Goal: Transaction & Acquisition: Purchase product/service

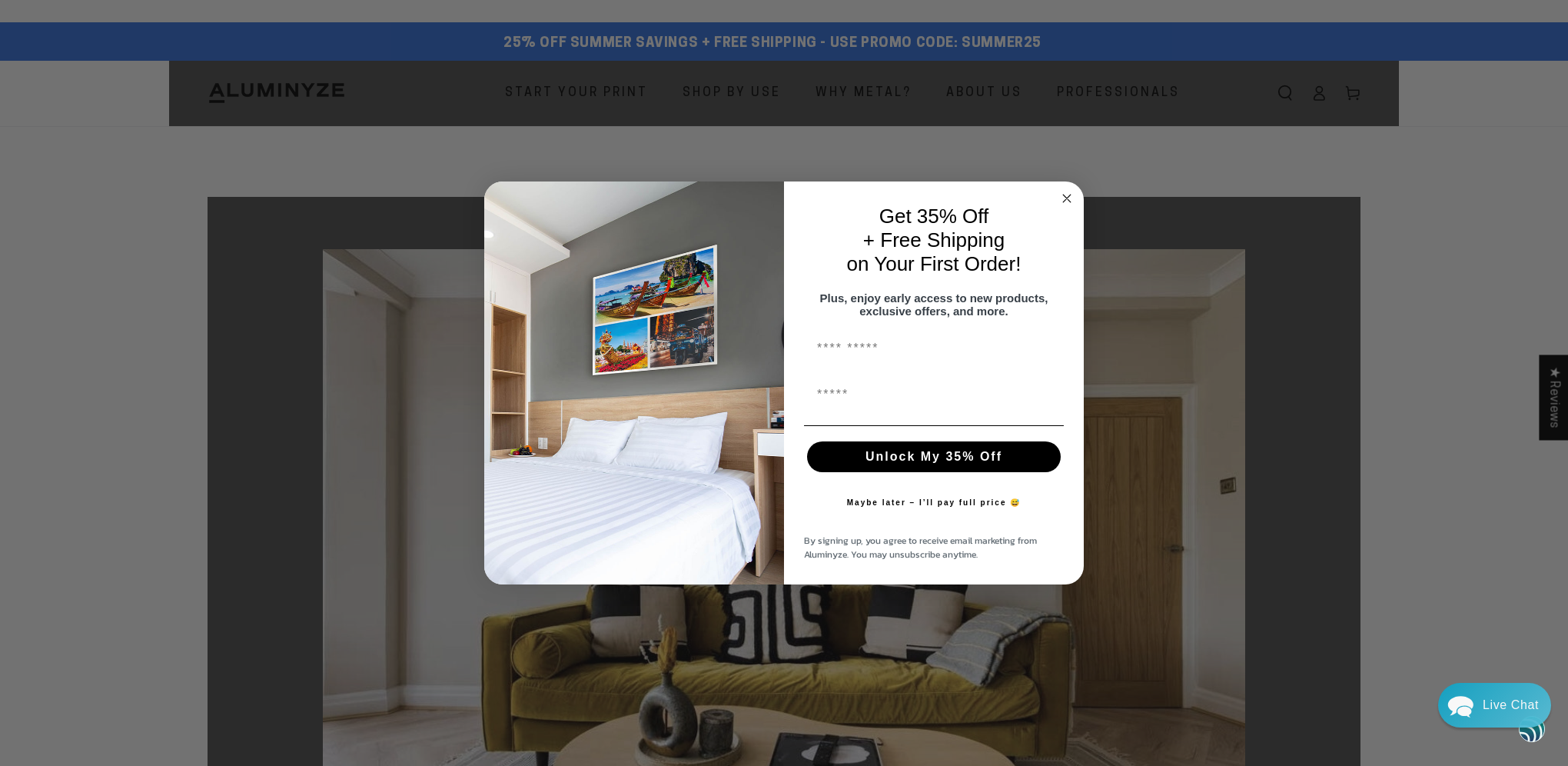
click at [1067, 190] on circle "Close dialog" at bounding box center [1068, 199] width 18 height 18
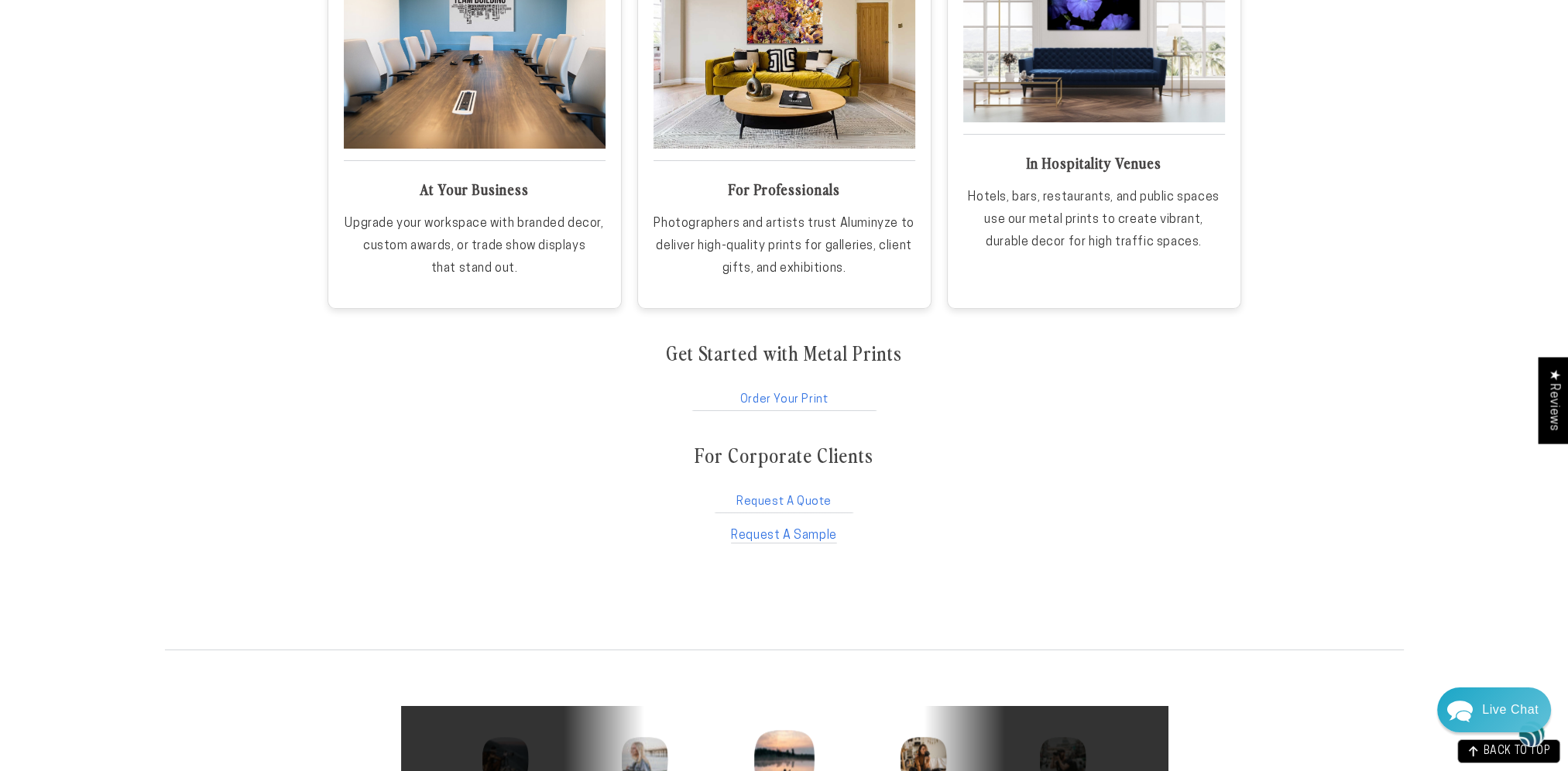
scroll to position [2580, 0]
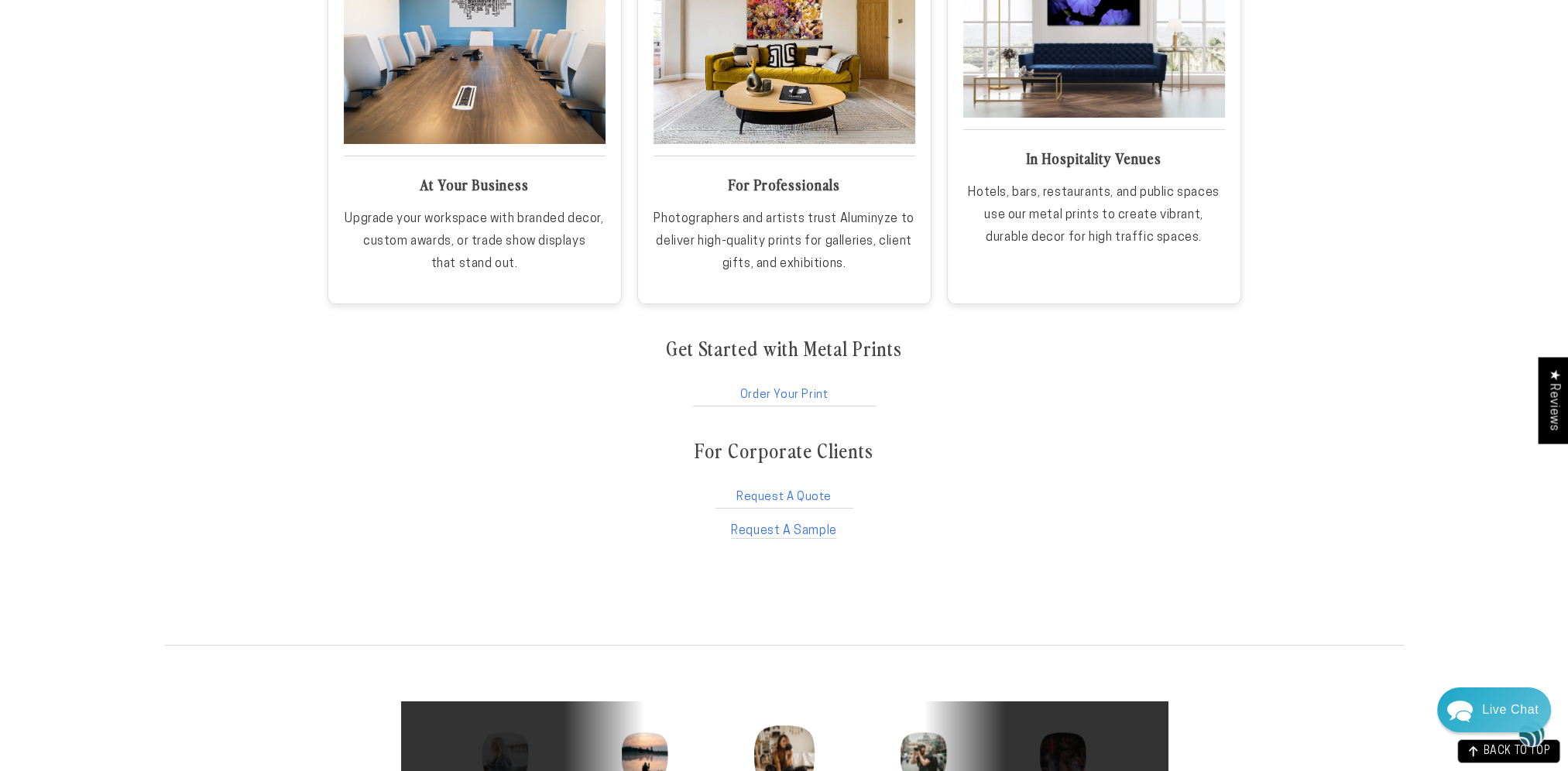
click at [799, 390] on link "Order Your Print" at bounding box center [784, 391] width 189 height 30
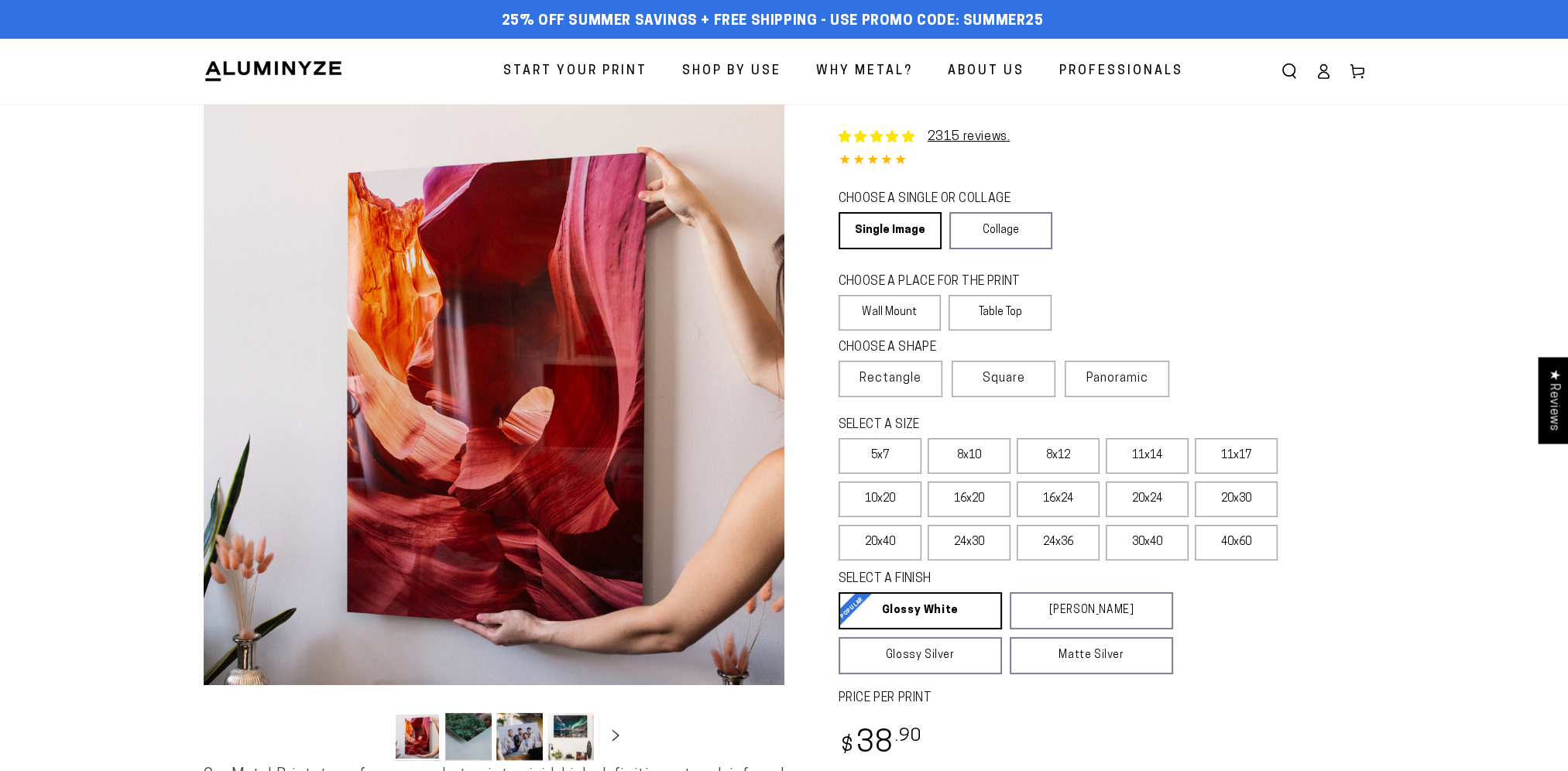
select select "**********"
click at [1075, 499] on label "16x24" at bounding box center [1058, 499] width 83 height 35
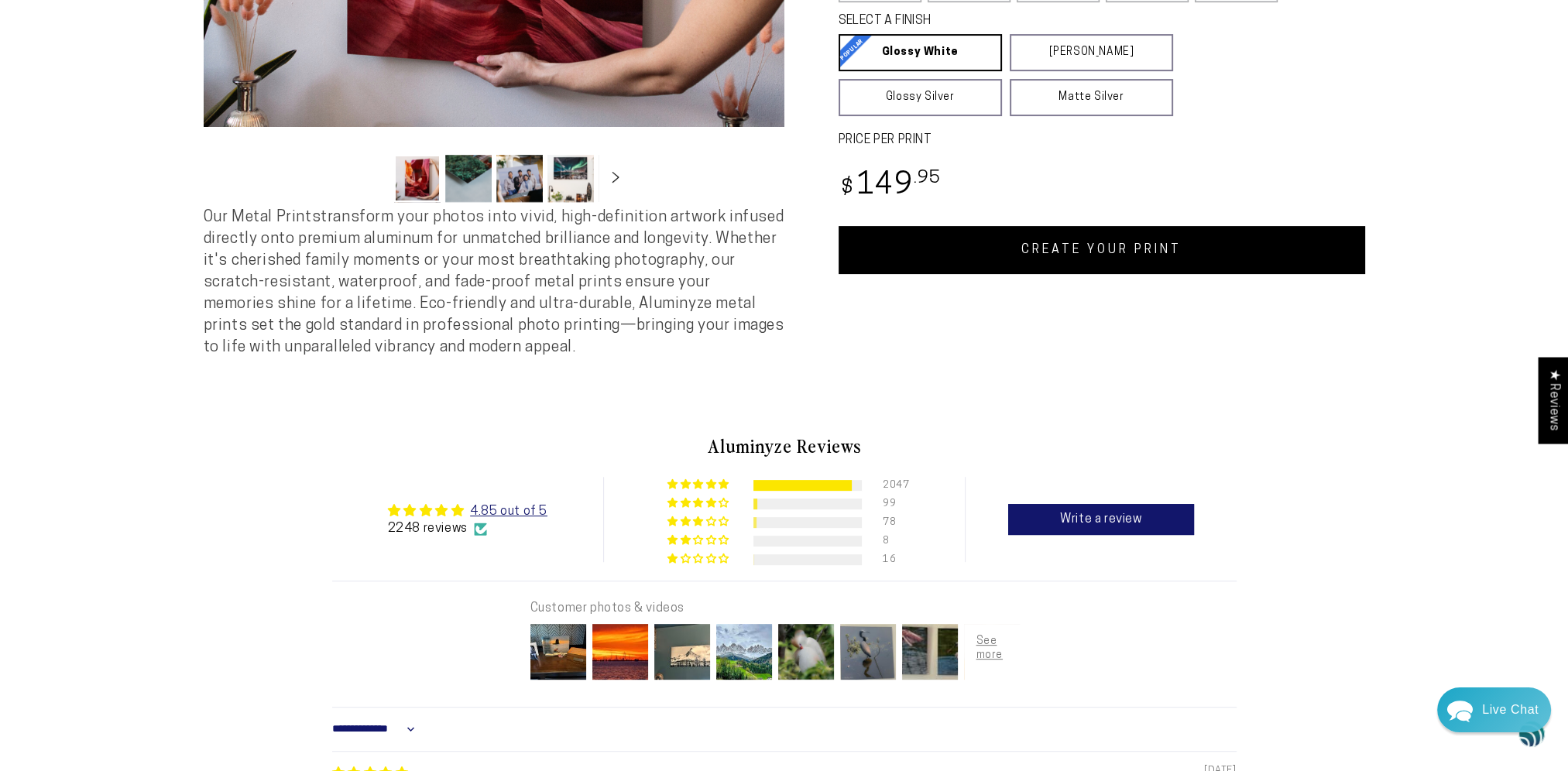
scroll to position [645, 0]
